Goal: Task Accomplishment & Management: Complete application form

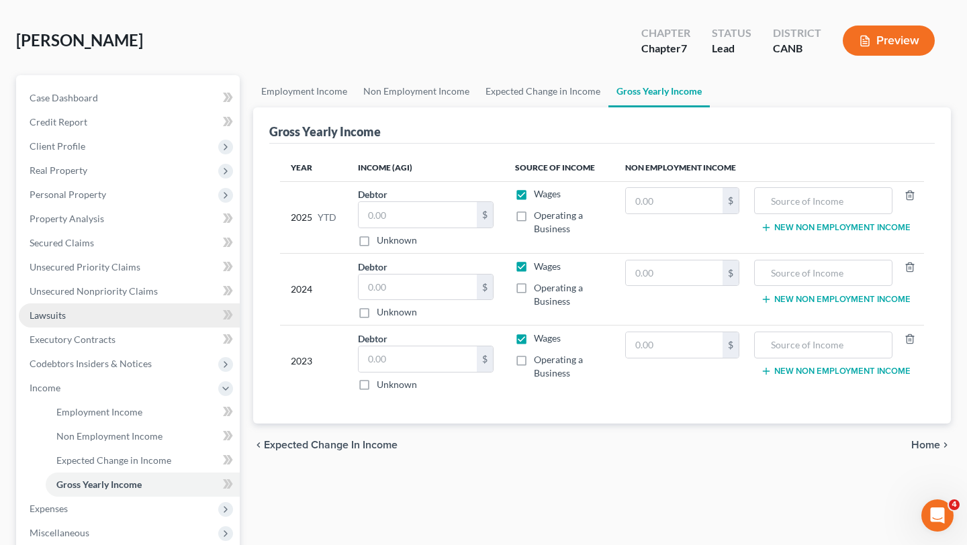
scroll to position [58, 0]
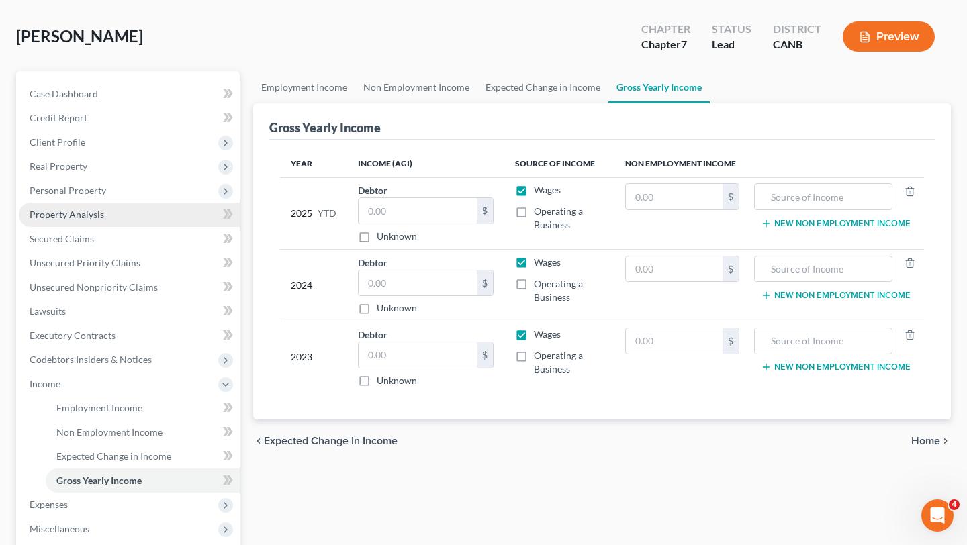
click at [105, 215] on link "Property Analysis" at bounding box center [129, 215] width 221 height 24
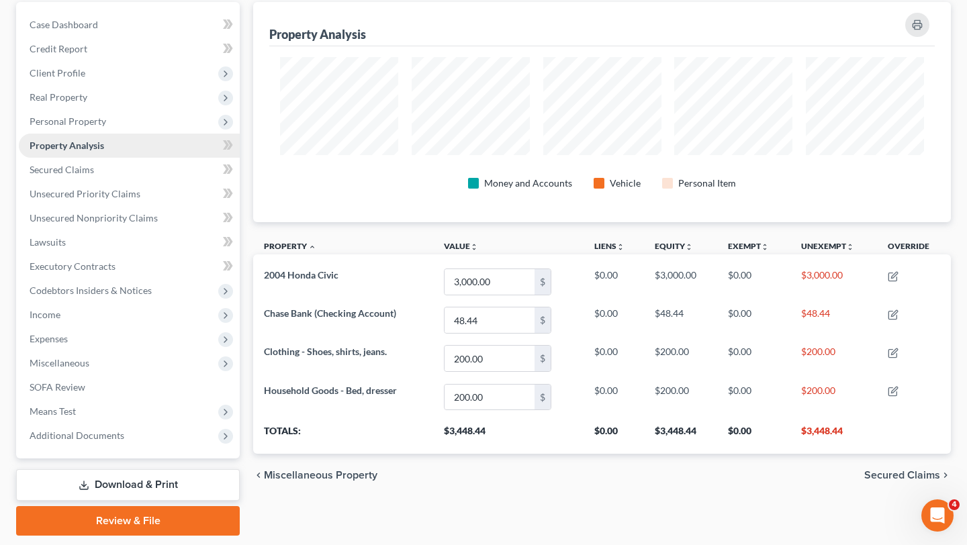
scroll to position [116, 0]
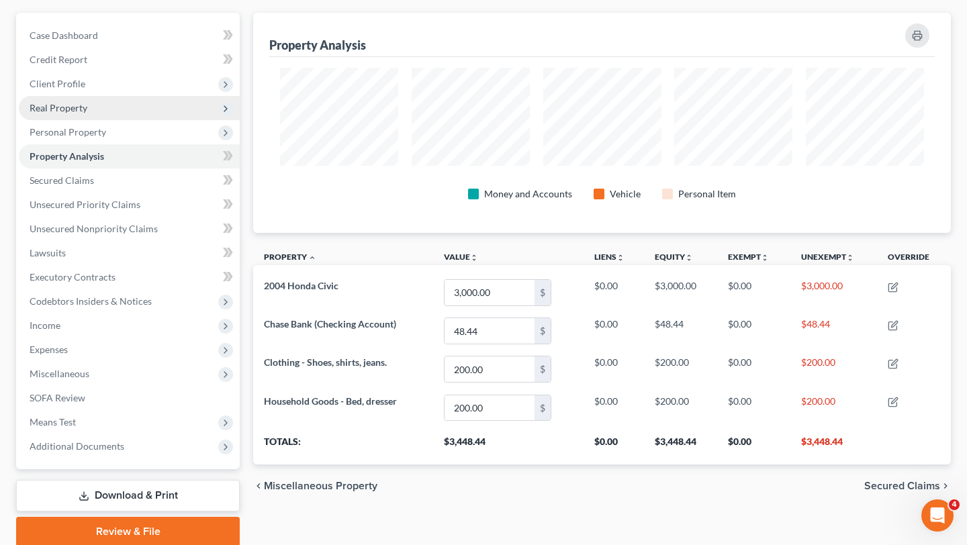
click at [130, 118] on span "Real Property" at bounding box center [129, 108] width 221 height 24
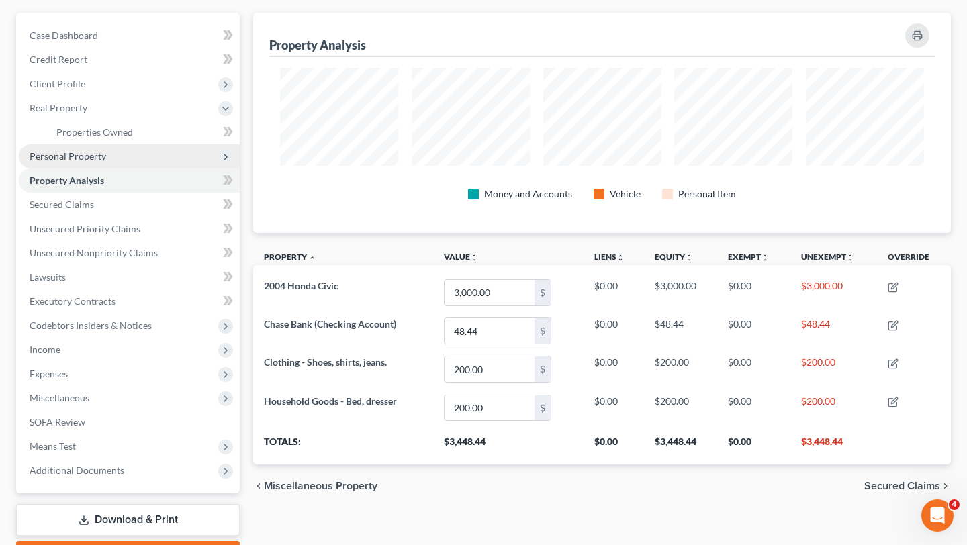
click at [130, 150] on span "Personal Property" at bounding box center [129, 156] width 221 height 24
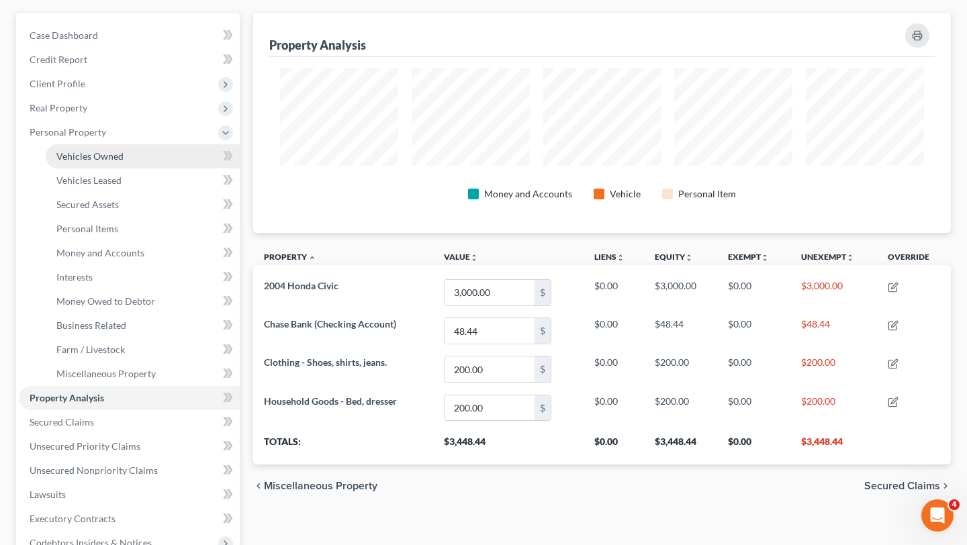
click at [124, 156] on link "Vehicles Owned" at bounding box center [143, 156] width 194 height 24
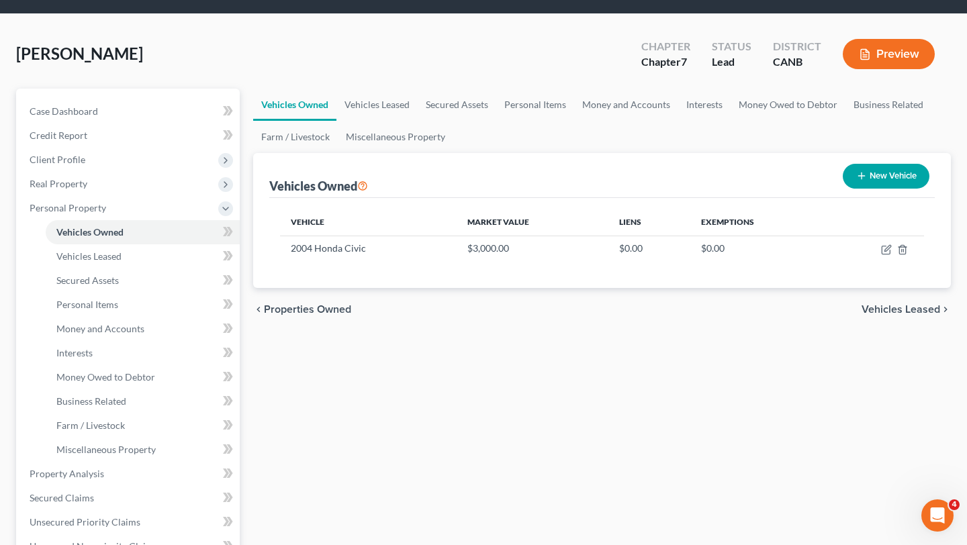
scroll to position [45, 0]
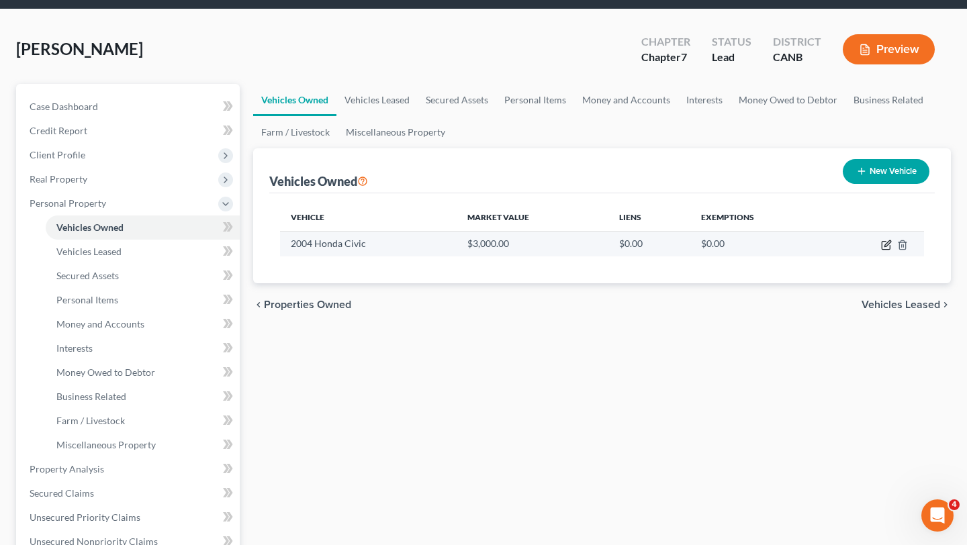
click at [886, 244] on icon "button" at bounding box center [887, 243] width 6 height 6
select select "0"
select select "22"
select select "3"
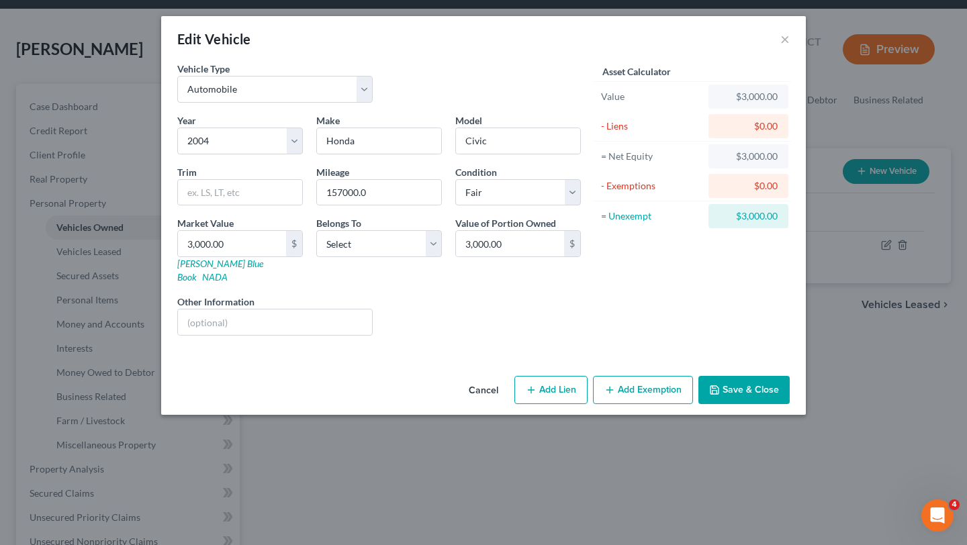
click at [214, 269] on div "Market Value 3,000.00 $ Kelly Blue Book NADA" at bounding box center [240, 250] width 139 height 68
click at [215, 269] on link "Kelly Blue Book" at bounding box center [220, 270] width 86 height 25
click at [233, 246] on input "3,000.00" at bounding box center [232, 244] width 108 height 26
type input "2"
type input "2.00"
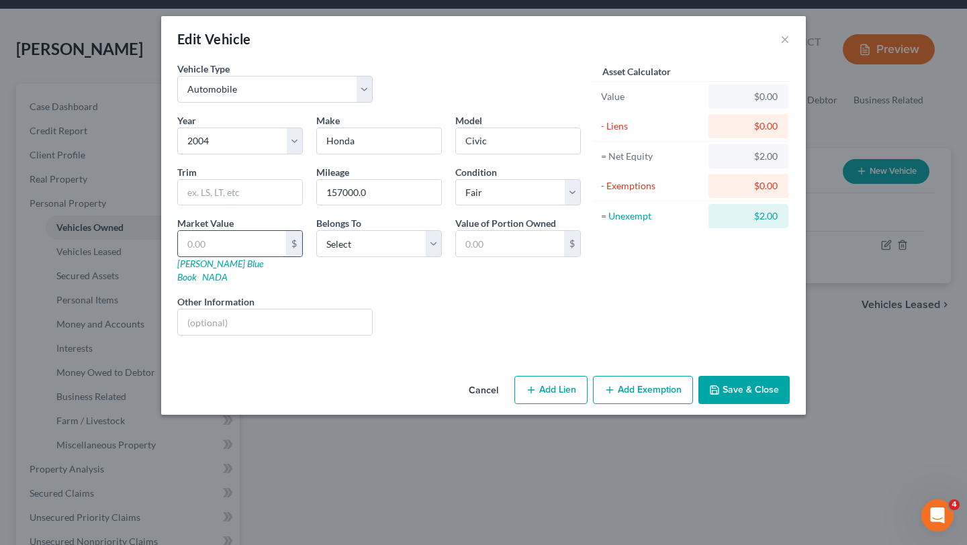
type input "3"
type input "3.00"
type input "30"
type input "30.00"
type input "300"
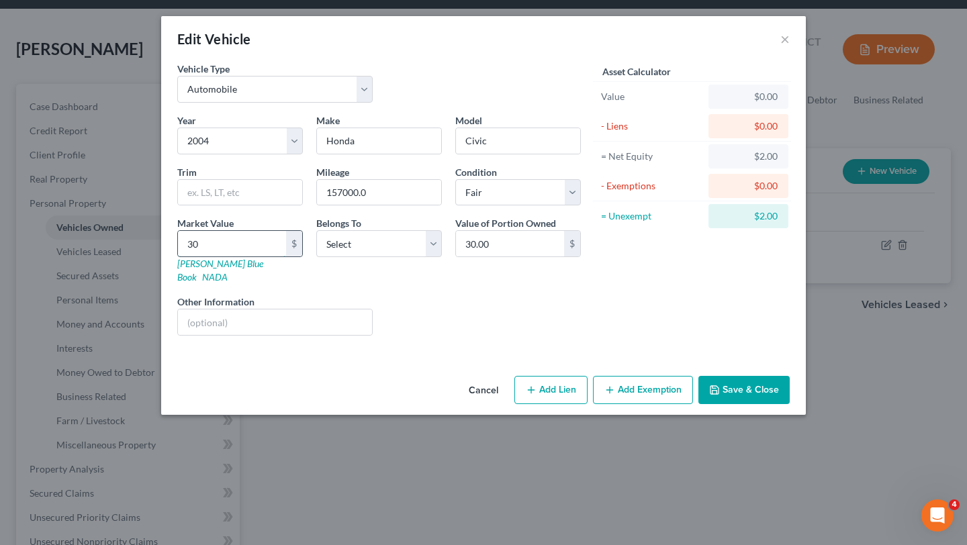
type input "300.00"
type input "3008"
type input "3,008.00"
type input "3,0082"
type input "30,082.00"
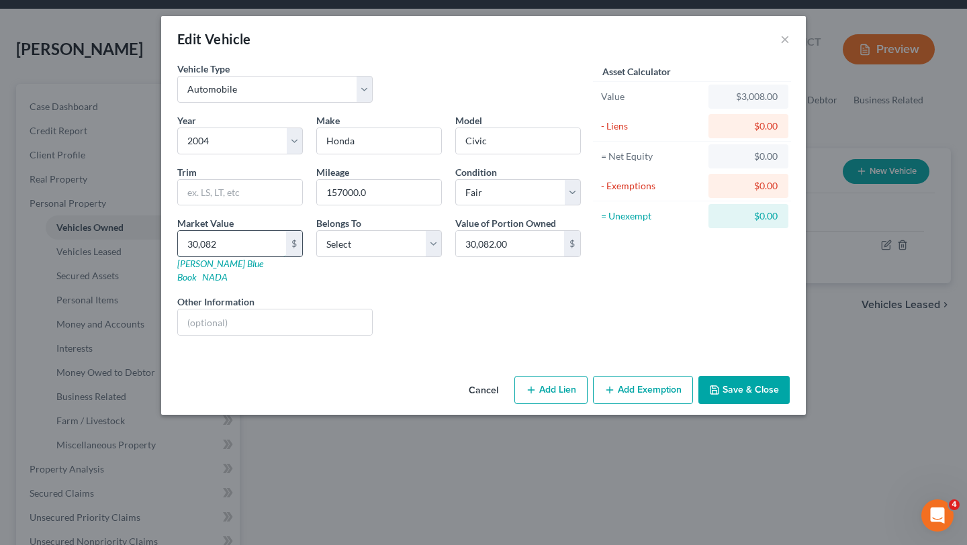
type input "30,08"
type input "3,008.00"
type input "3,00"
type input "300.00"
type input "30"
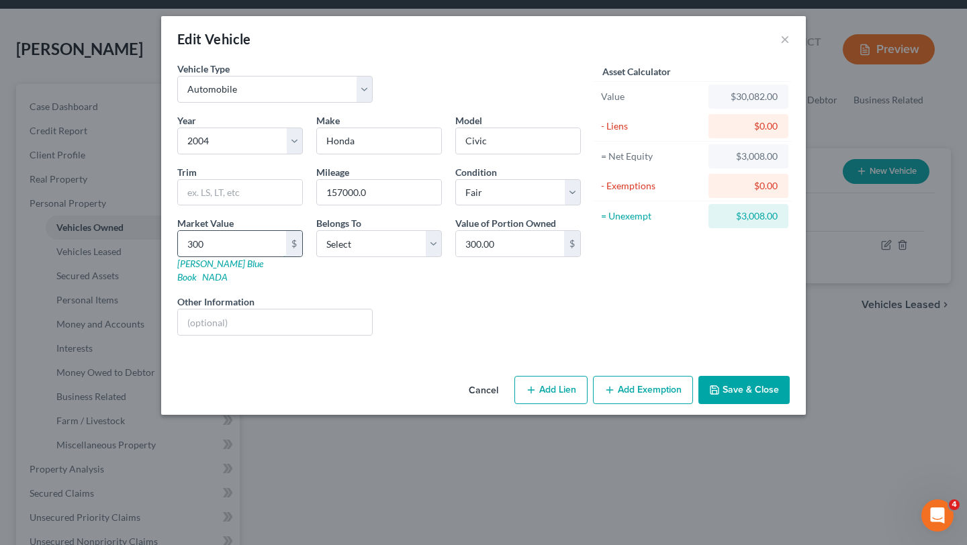
type input "30.00"
type input "308"
type input "308.00"
type input "3,082"
type input "3,082.00"
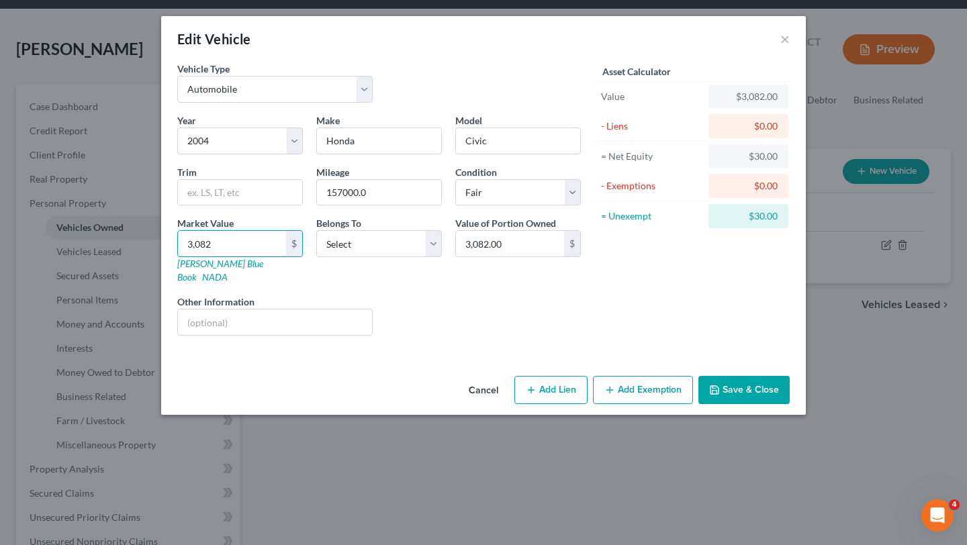
type input "3,082"
click at [416, 302] on div "Liens Select" at bounding box center [483, 315] width 209 height 41
click at [289, 310] on input "text" at bounding box center [275, 323] width 194 height 26
type input "value per kbb.com"
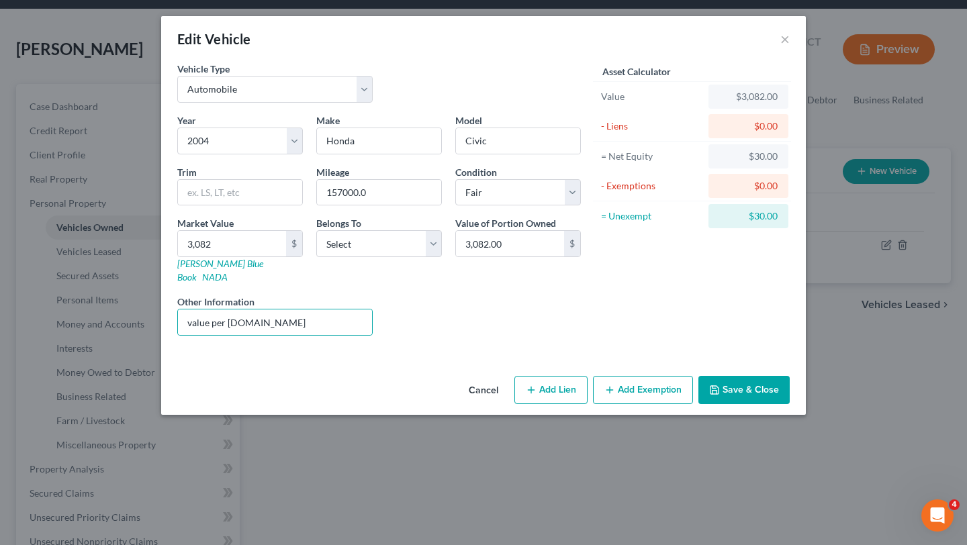
click at [652, 383] on button "Add Exemption" at bounding box center [643, 390] width 100 height 28
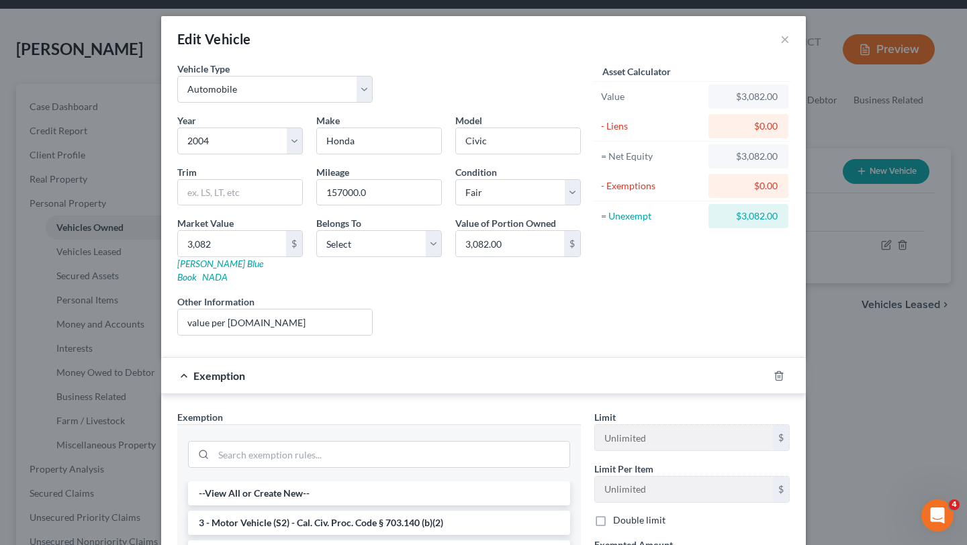
scroll to position [160, 0]
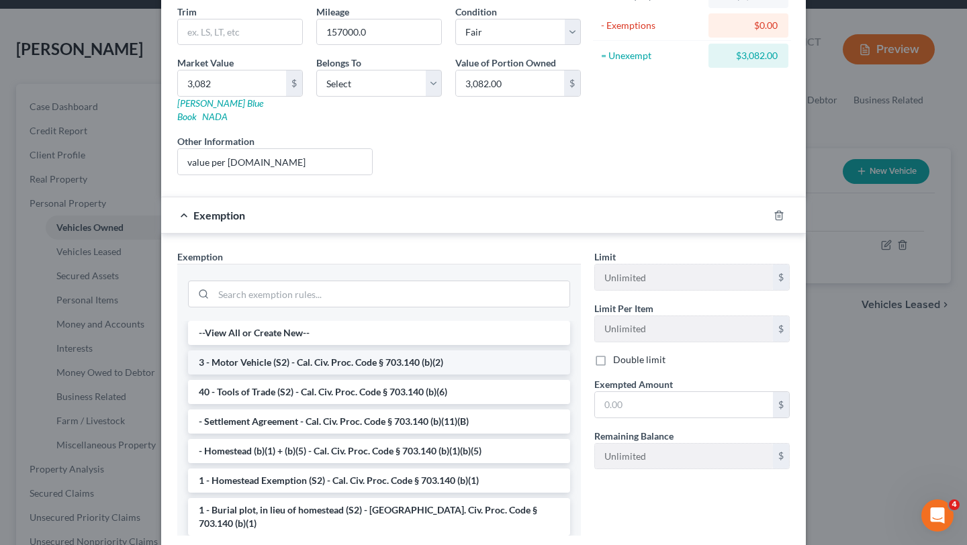
click at [387, 351] on li "3 - Motor Vehicle (S2) - Cal. Civ. Proc. Code § 703.140 (b)(2)" at bounding box center [379, 363] width 382 height 24
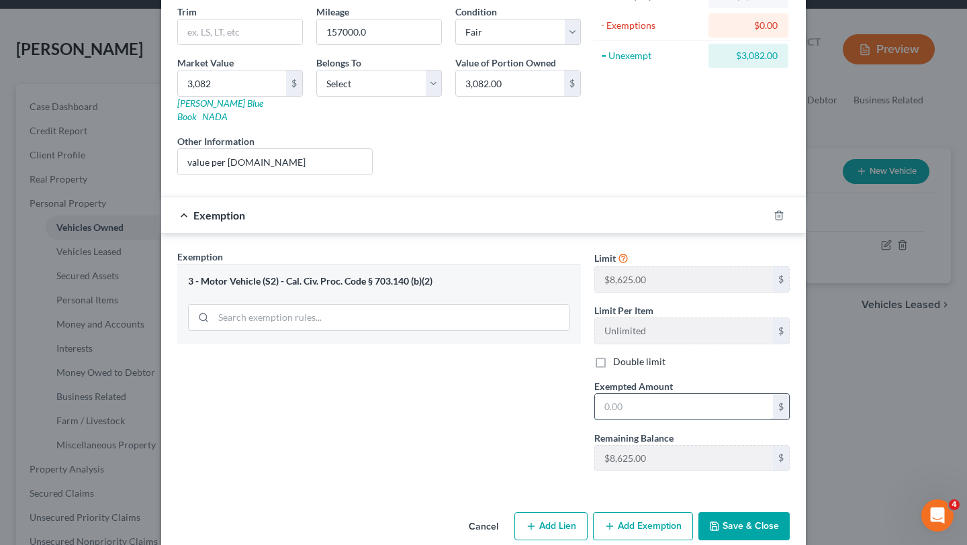
click at [676, 406] on div "$" at bounding box center [691, 406] width 195 height 27
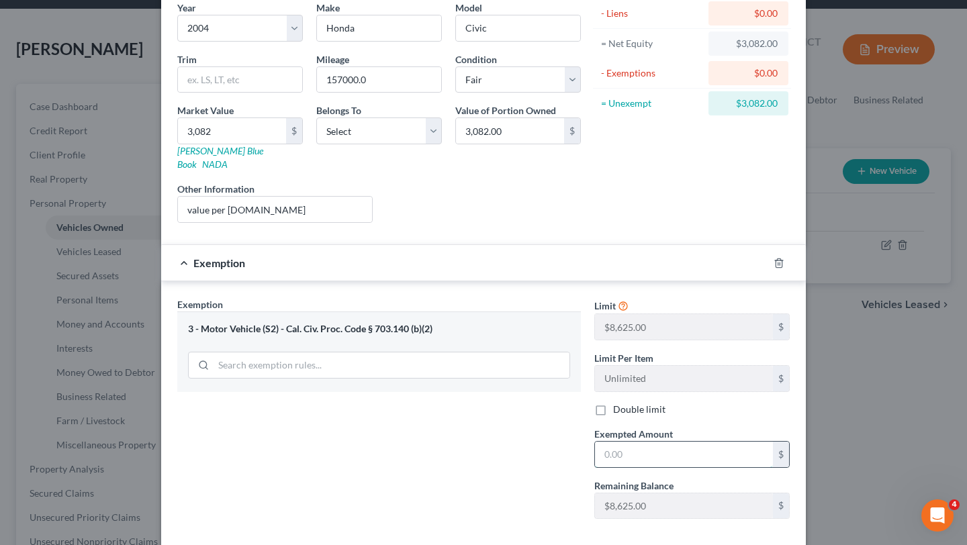
scroll to position [111, 0]
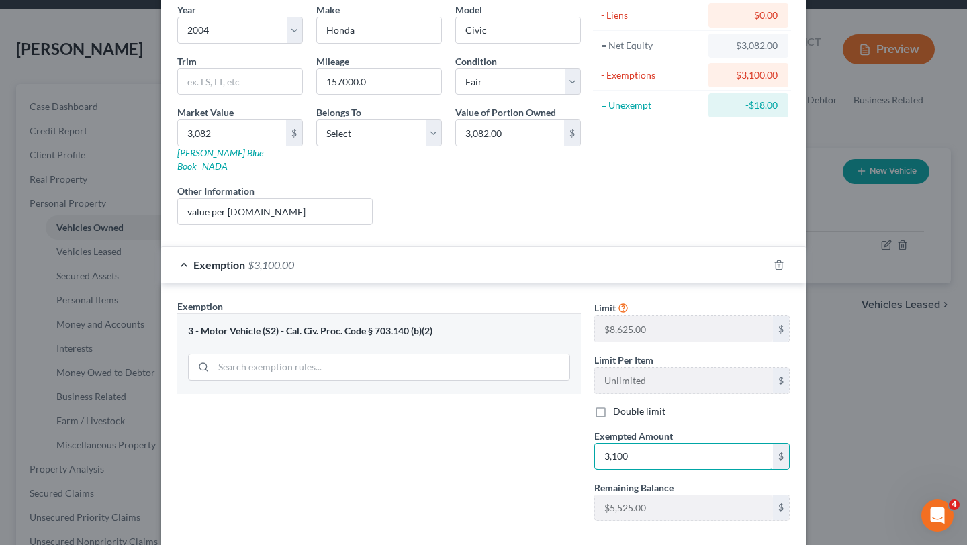
type input "3,100"
click at [526, 424] on div "Exemption Set must be selected for CA. Exemption * 3 - Motor Vehicle (S2) - Cal…" at bounding box center [379, 415] width 417 height 232
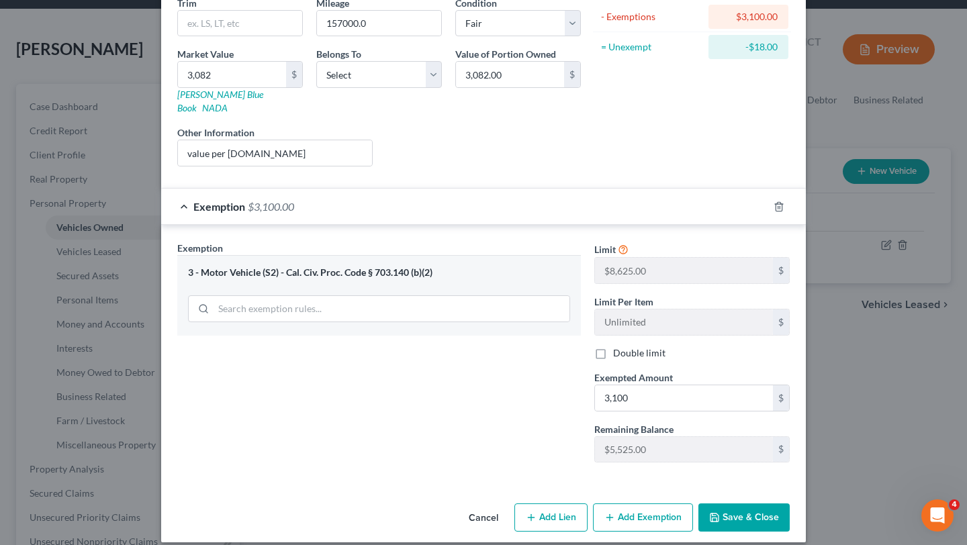
click at [774, 516] on button "Save & Close" at bounding box center [743, 518] width 91 height 28
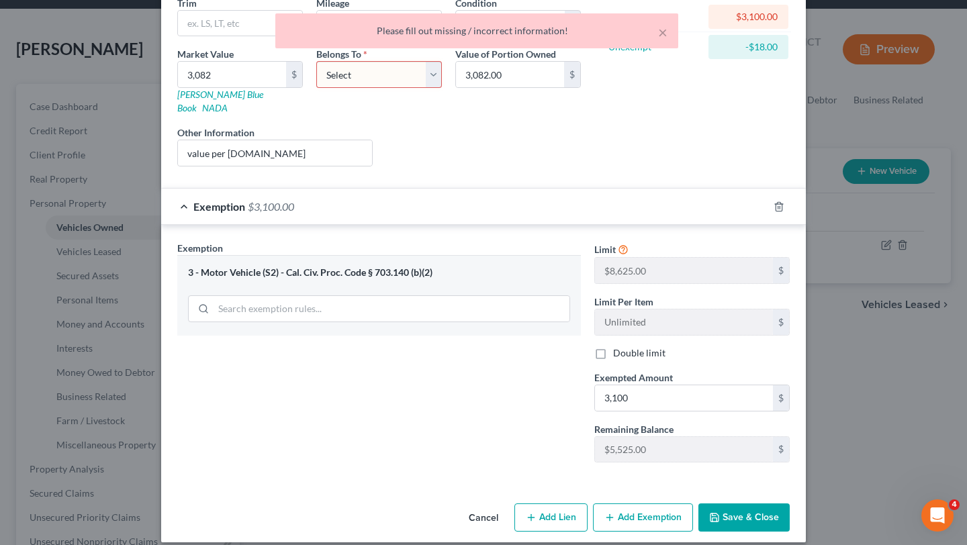
click at [377, 97] on div "Belongs To * Select Debtor 1 Only Debtor 2 Only Debtor 1 And Debtor 2 Only At L…" at bounding box center [379, 81] width 139 height 68
click at [390, 81] on select "Select Debtor 1 Only Debtor 2 Only Debtor 1 And Debtor 2 Only At Least One Of T…" at bounding box center [379, 74] width 126 height 27
select select "0"
click at [729, 504] on button "Save & Close" at bounding box center [743, 518] width 91 height 28
